Goal: Task Accomplishment & Management: Use online tool/utility

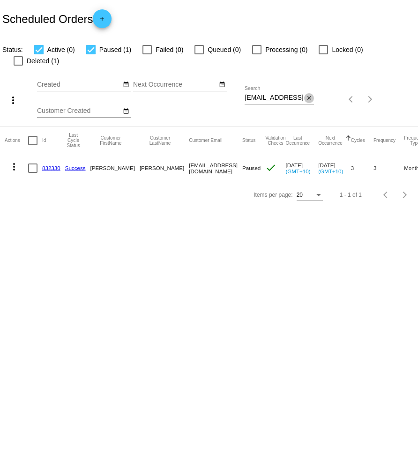
click at [308, 95] on mat-icon "close" at bounding box center [309, 98] width 7 height 7
click at [307, 92] on mat-icon "search" at bounding box center [308, 99] width 11 height 15
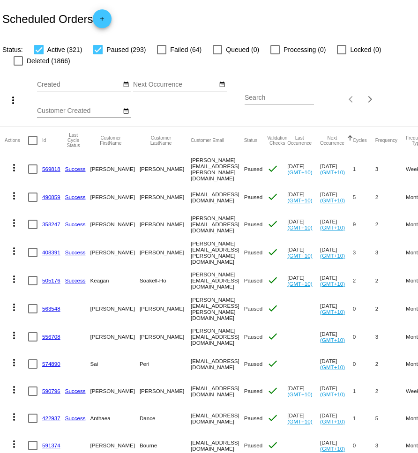
click at [276, 100] on input "Search" at bounding box center [279, 97] width 69 height 7
paste input "[PERSON_NAME][EMAIL_ADDRESS][DOMAIN_NAME]"
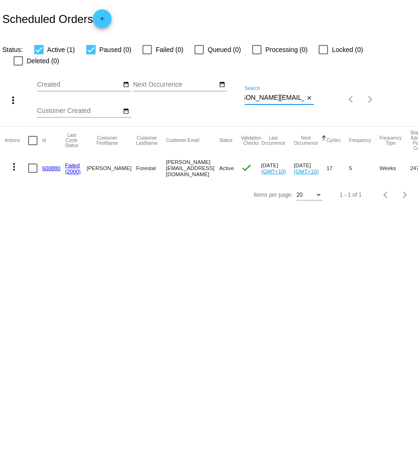
type input "[PERSON_NAME][EMAIL_ADDRESS][DOMAIN_NAME]"
click at [14, 161] on mat-icon "more_vert" at bounding box center [13, 166] width 11 height 11
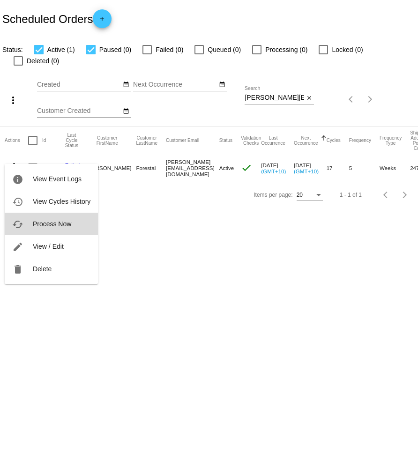
click at [53, 223] on span "Process Now" at bounding box center [52, 223] width 38 height 7
